Goal: Transaction & Acquisition: Purchase product/service

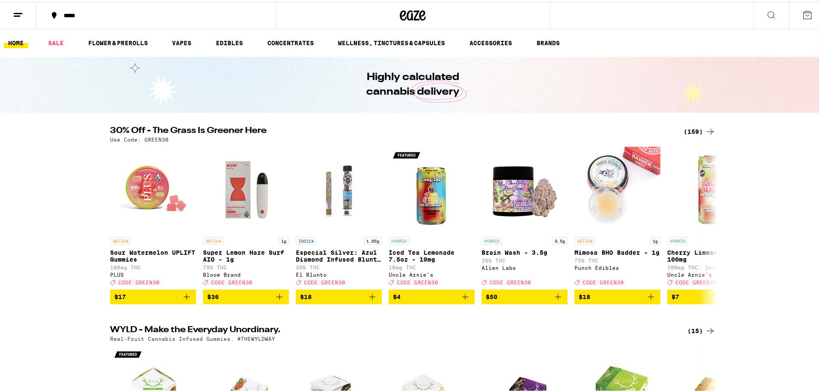
click at [696, 128] on div "(159)" at bounding box center [699, 130] width 32 height 10
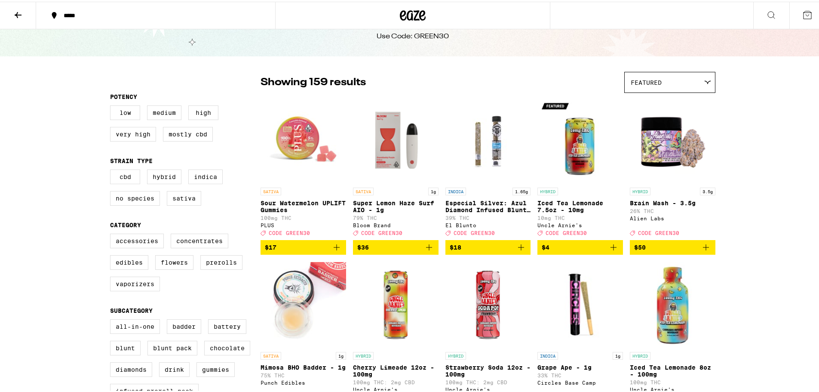
scroll to position [43, 0]
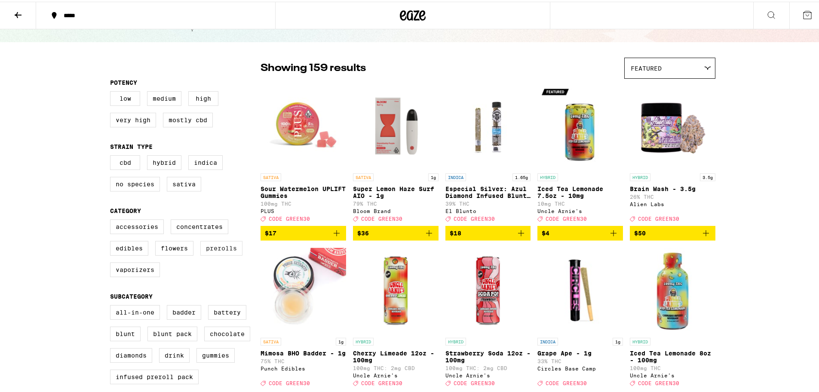
click at [211, 254] on label "Prerolls" at bounding box center [221, 246] width 42 height 15
click at [112, 219] on input "Prerolls" at bounding box center [112, 219] width 0 height 0
checkbox input "true"
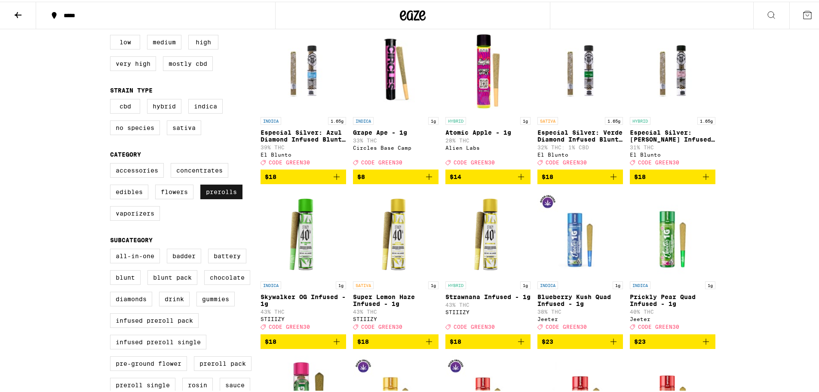
scroll to position [86, 0]
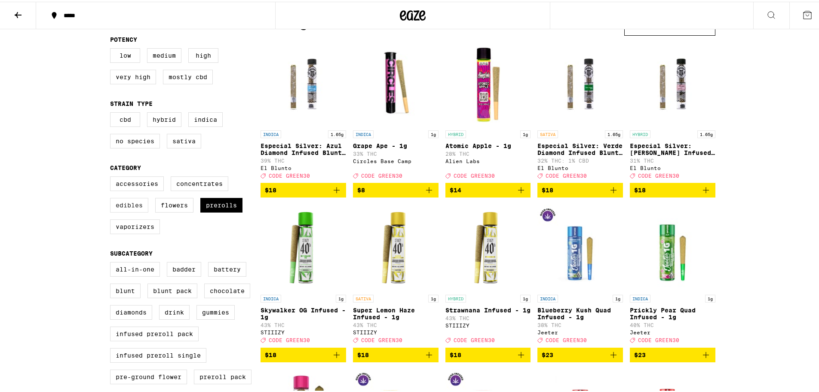
click at [143, 208] on label "Edibles" at bounding box center [129, 203] width 38 height 15
click at [112, 176] on input "Edibles" at bounding box center [112, 176] width 0 height 0
checkbox input "true"
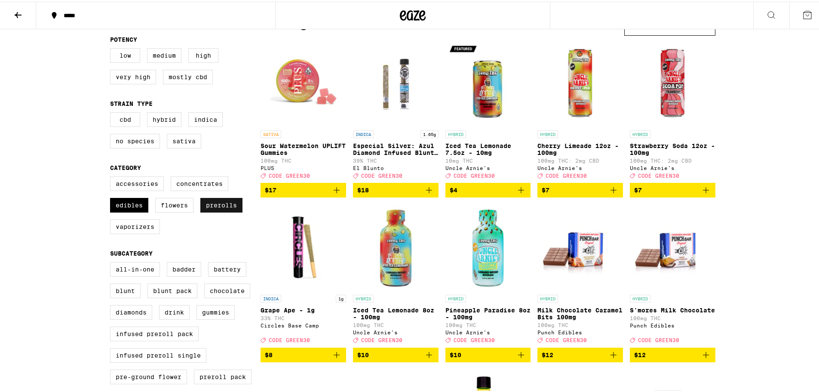
click at [224, 210] on label "Prerolls" at bounding box center [221, 203] width 42 height 15
click at [112, 176] on input "Prerolls" at bounding box center [112, 176] width 0 height 0
checkbox input "false"
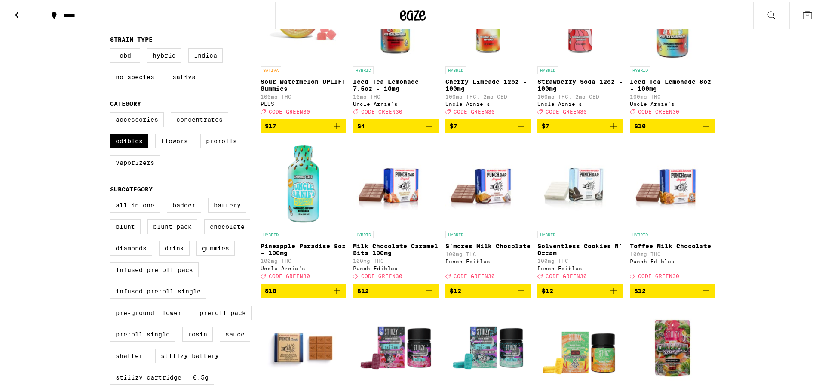
scroll to position [43, 0]
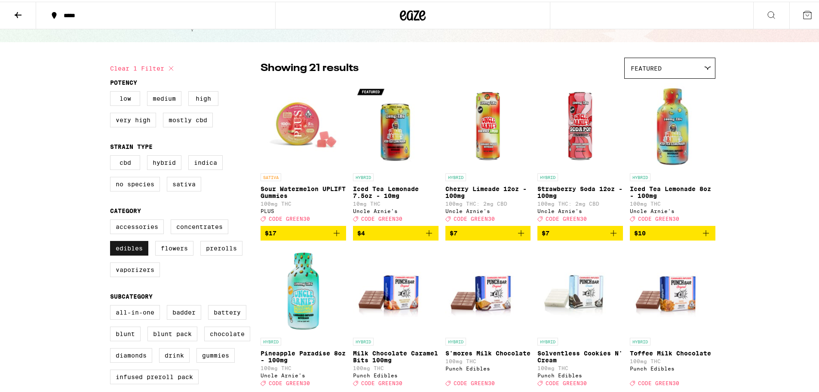
click at [140, 251] on label "Edibles" at bounding box center [129, 246] width 38 height 15
click at [112, 219] on input "Edibles" at bounding box center [112, 219] width 0 height 0
checkbox input "false"
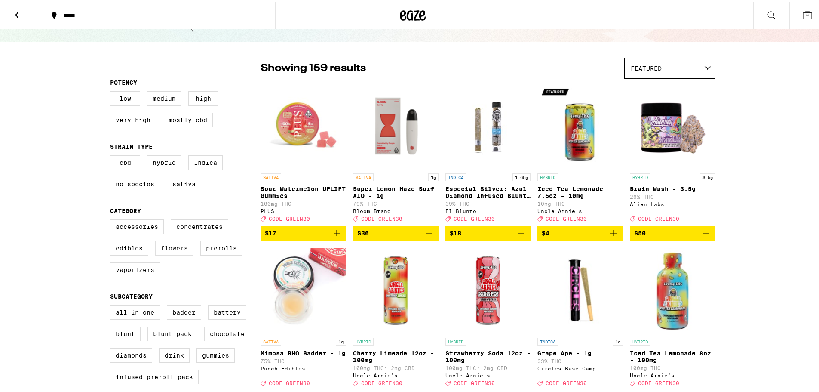
click at [169, 254] on label "Flowers" at bounding box center [174, 246] width 38 height 15
click at [112, 219] on input "Flowers" at bounding box center [112, 219] width 0 height 0
checkbox input "true"
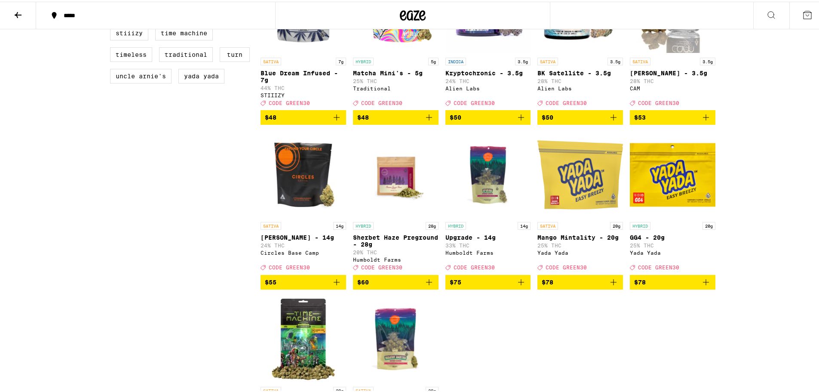
scroll to position [945, 0]
